Goal: Transaction & Acquisition: Purchase product/service

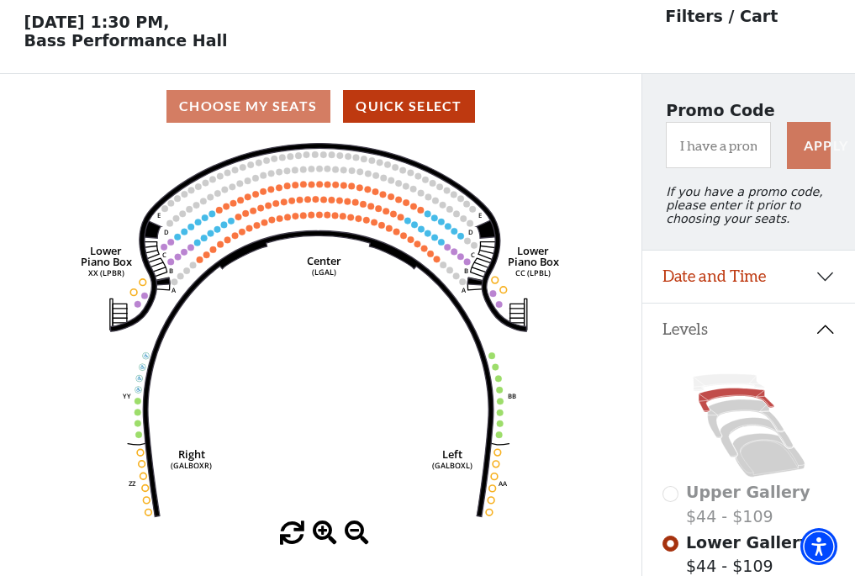
scroll to position [78, 0]
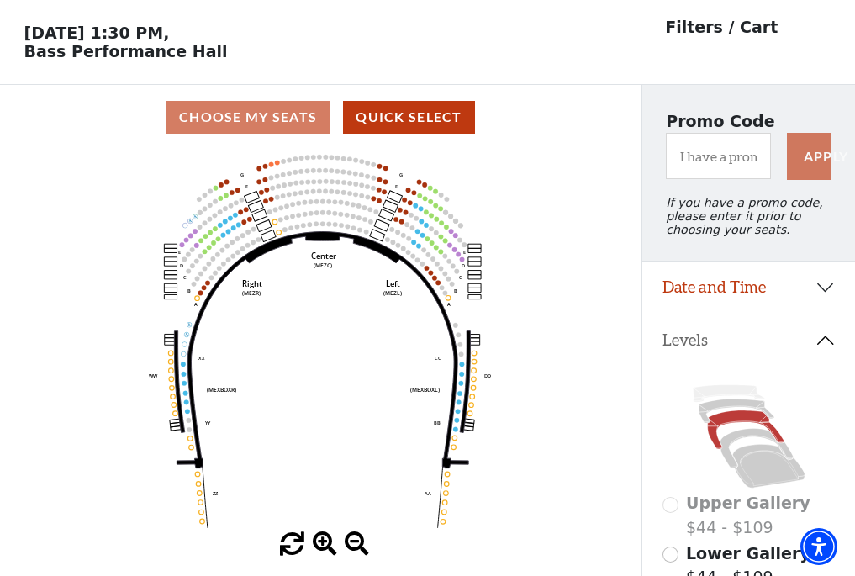
scroll to position [78, 0]
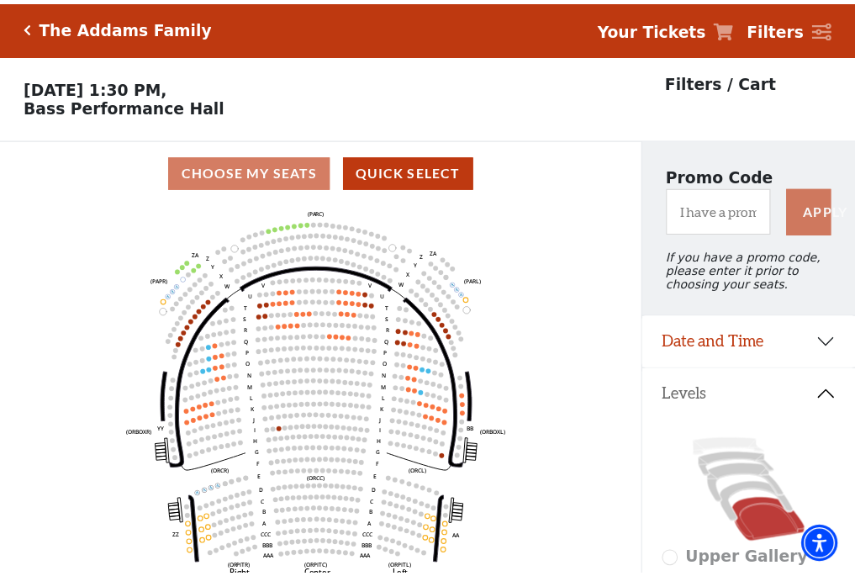
scroll to position [78, 0]
